Goal: Information Seeking & Learning: Learn about a topic

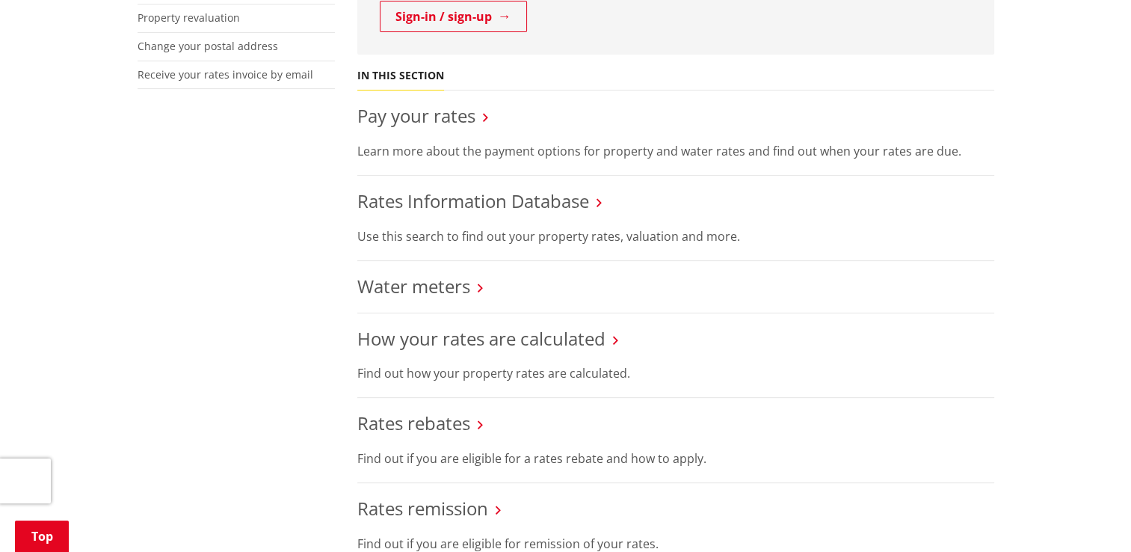
scroll to position [587, 0]
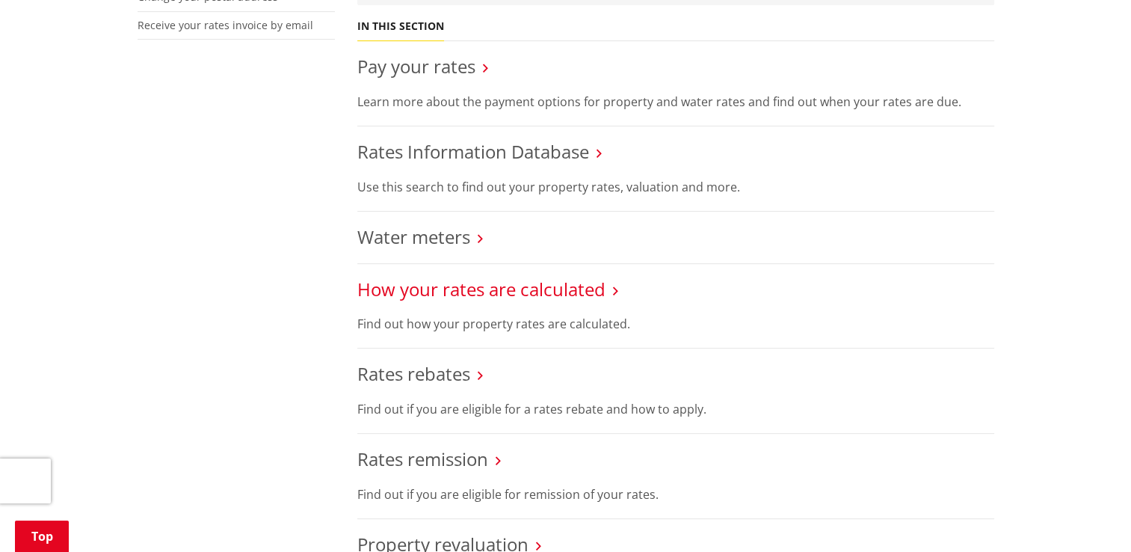
click at [525, 279] on link "How your rates are calculated" at bounding box center [481, 289] width 248 height 25
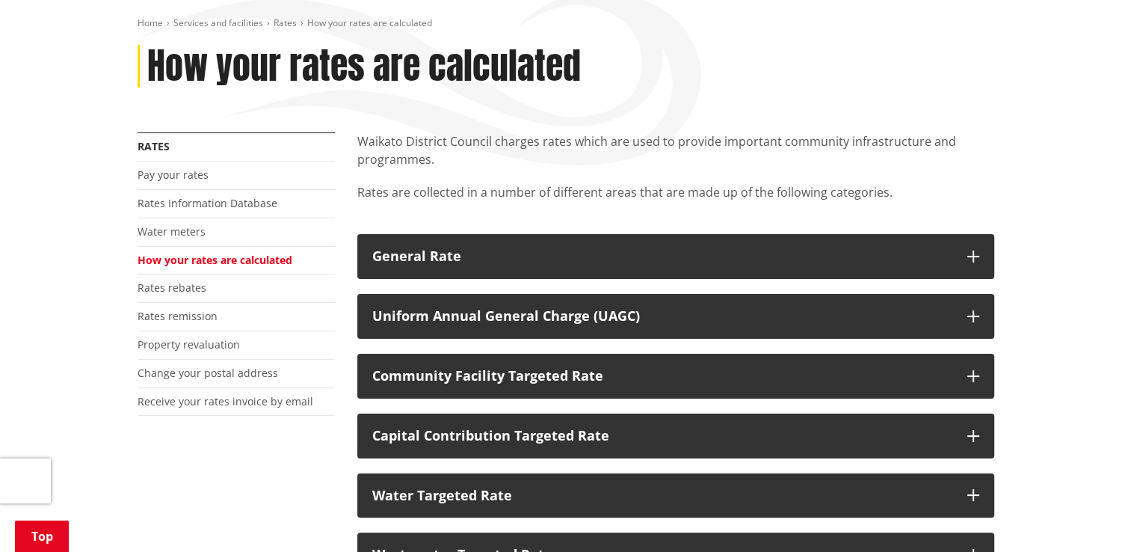
scroll to position [212, 0]
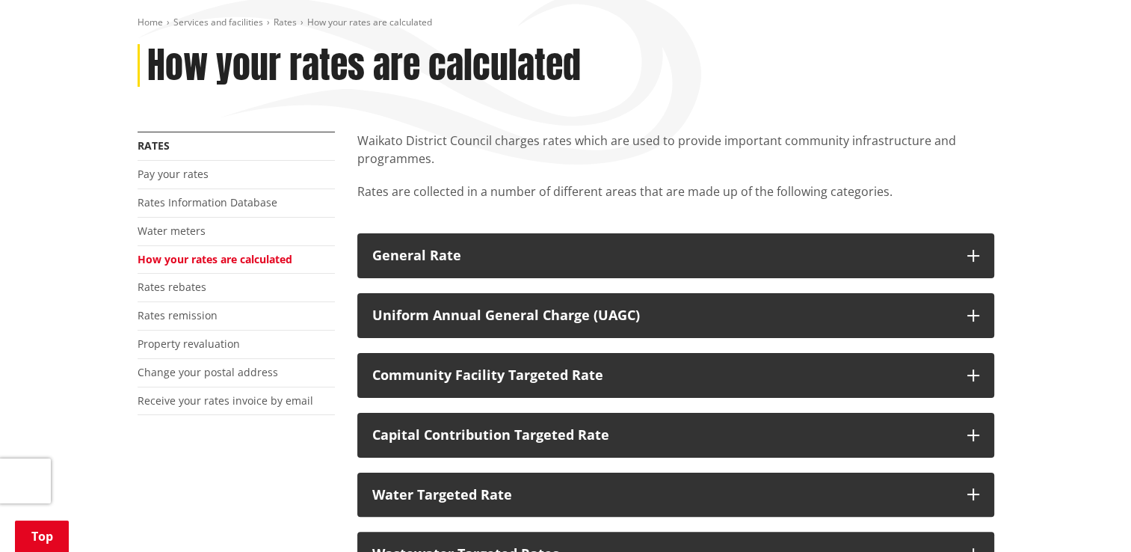
click at [167, 215] on li "Rates Information Database" at bounding box center [236, 203] width 197 height 28
click at [173, 174] on link "Pay your rates" at bounding box center [173, 174] width 71 height 14
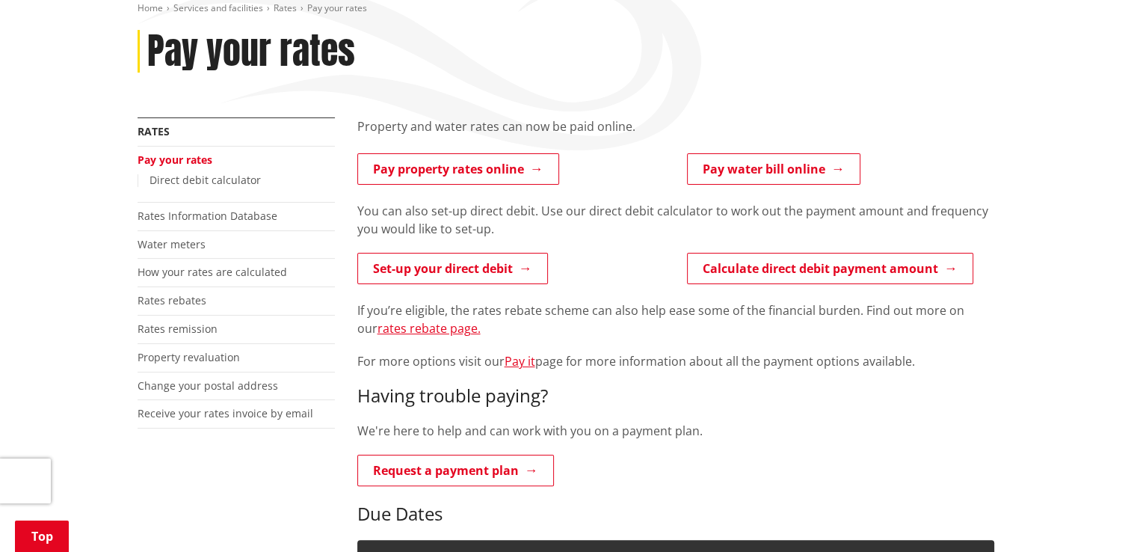
scroll to position [227, 0]
click at [428, 325] on link "rates rebate page." at bounding box center [428, 327] width 103 height 16
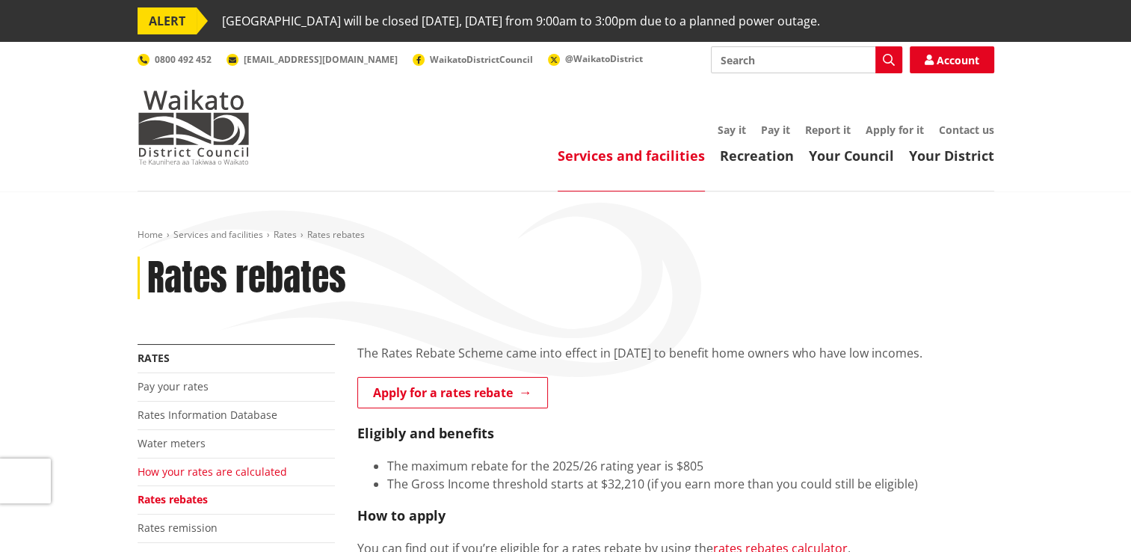
click at [213, 466] on link "How your rates are calculated" at bounding box center [212, 471] width 149 height 14
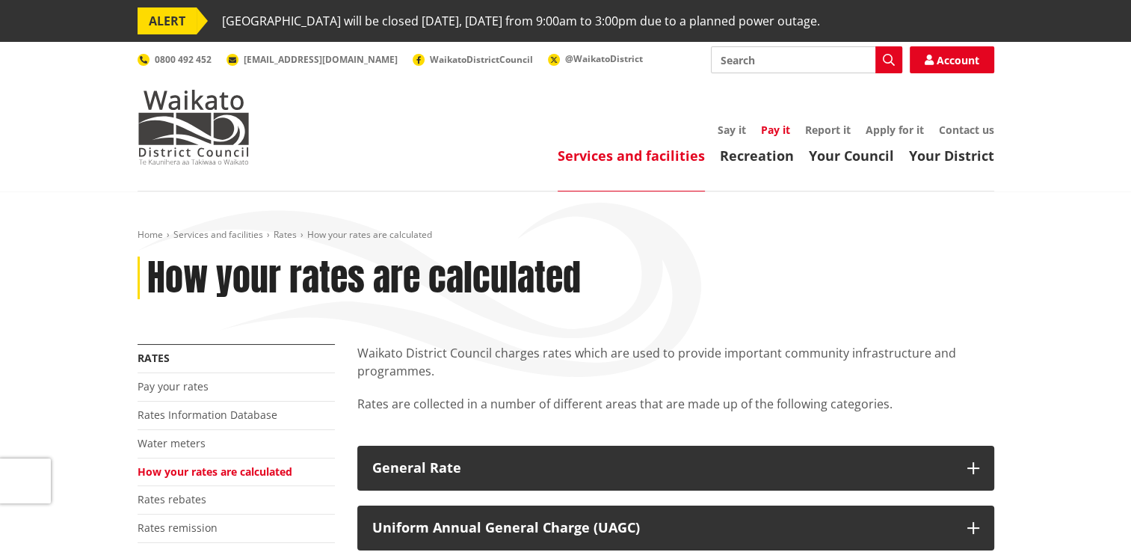
click at [770, 129] on link "Pay it" at bounding box center [775, 130] width 29 height 14
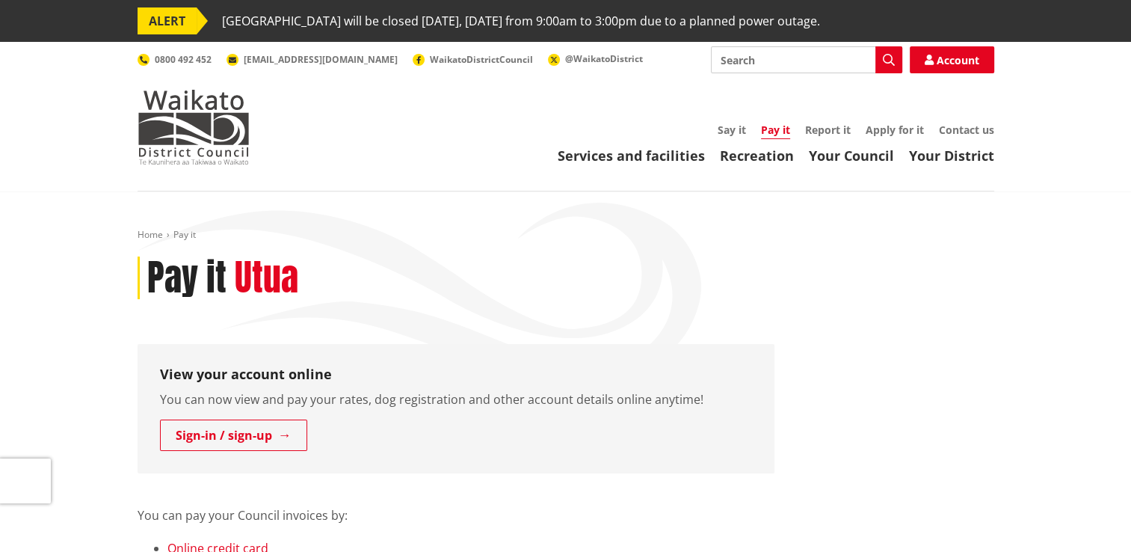
click at [771, 70] on input "Search" at bounding box center [806, 59] width 191 height 27
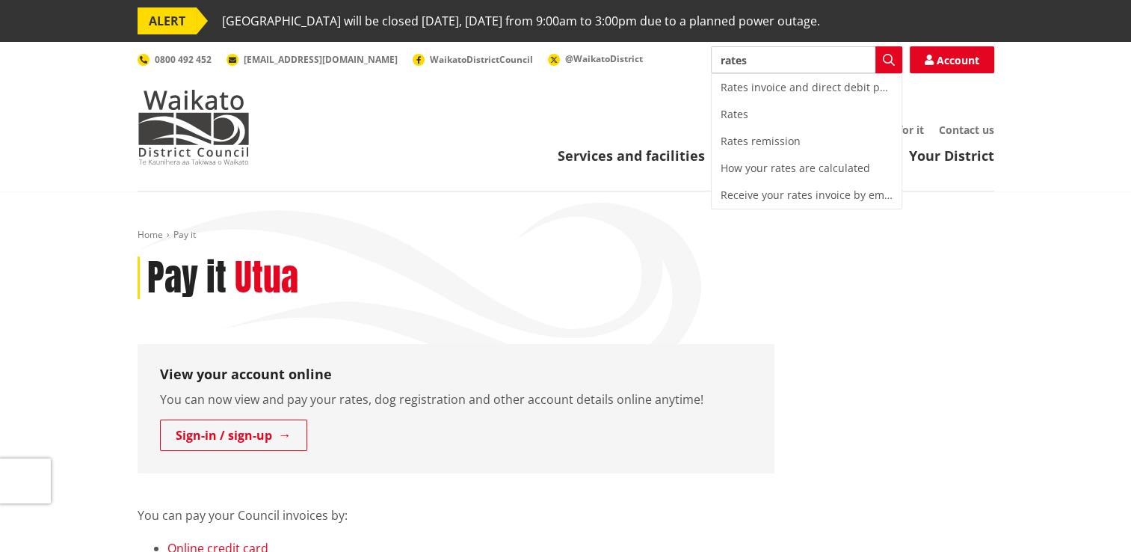
click at [750, 109] on div "Rates" at bounding box center [807, 114] width 190 height 27
type input "Rates"
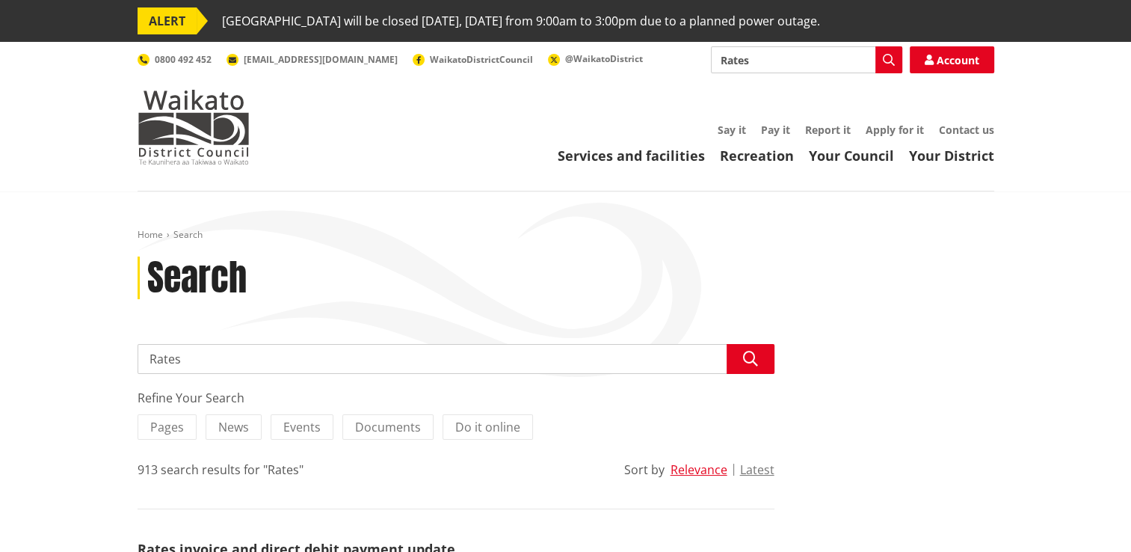
click at [589, 265] on div "Search" at bounding box center [566, 277] width 857 height 43
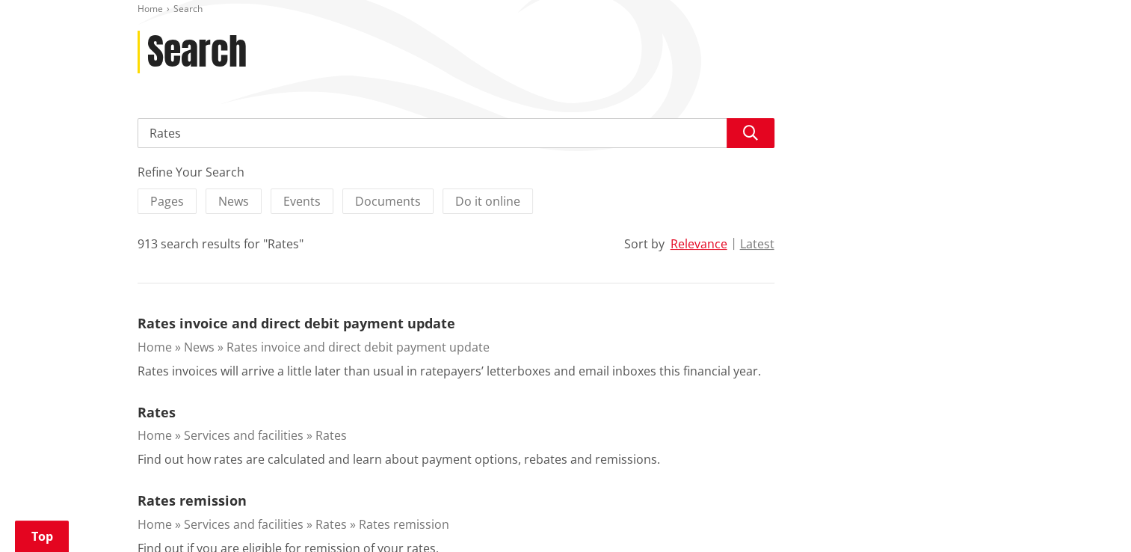
scroll to position [227, 0]
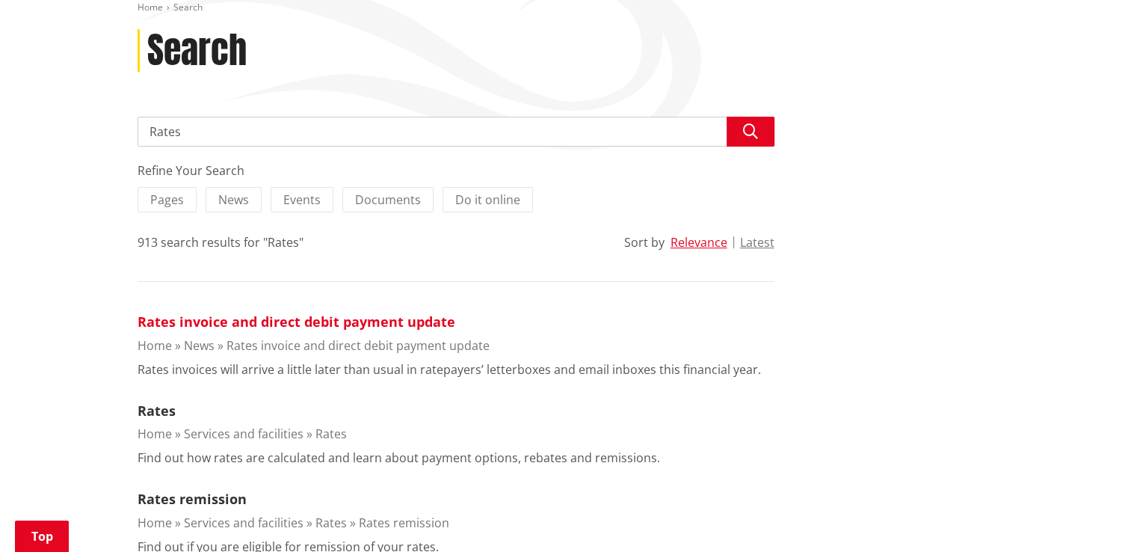
click at [279, 315] on link "Rates invoice and direct debit payment update" at bounding box center [297, 321] width 318 height 18
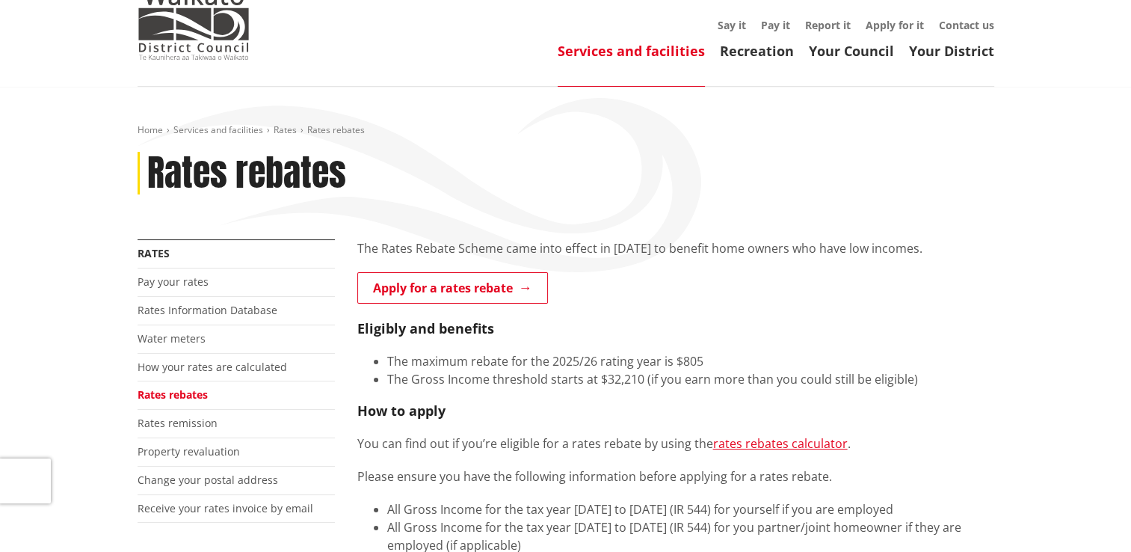
scroll to position [114, 0]
